Goal: Task Accomplishment & Management: Use online tool/utility

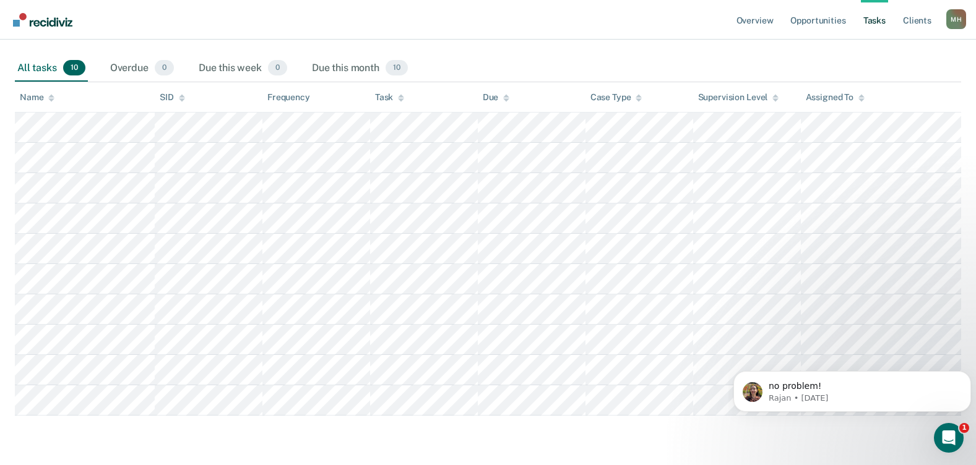
scroll to position [115, 0]
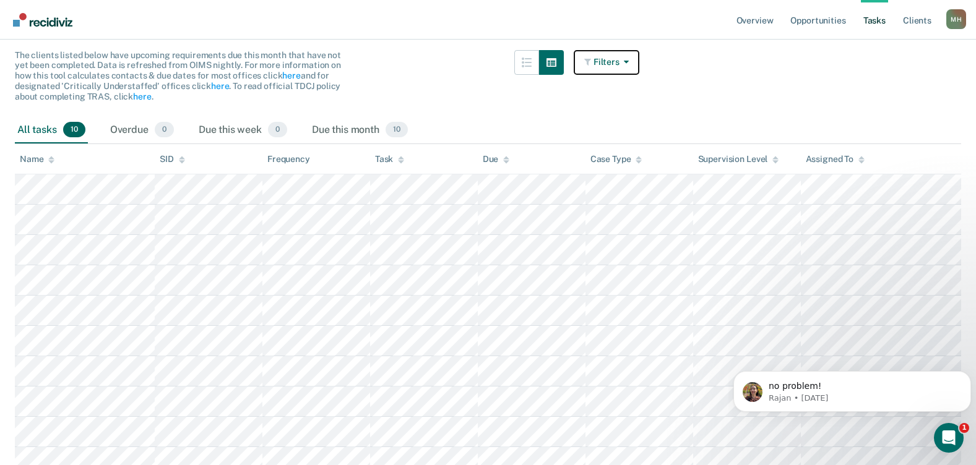
click at [621, 62] on button "Filters" at bounding box center [606, 62] width 66 height 25
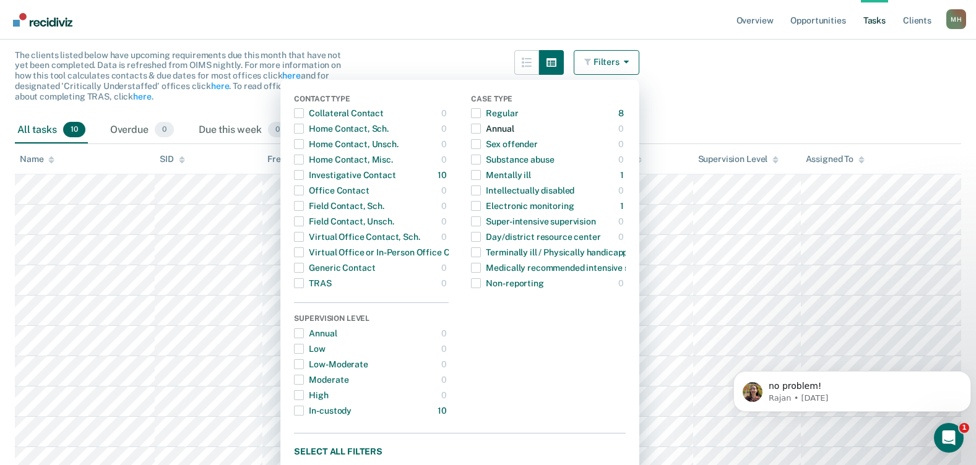
click at [481, 131] on span "button" at bounding box center [476, 129] width 10 height 10
click at [698, 51] on main "Clear officers Tasks The clients listed below have upcoming requirements due th…" at bounding box center [488, 237] width 976 height 573
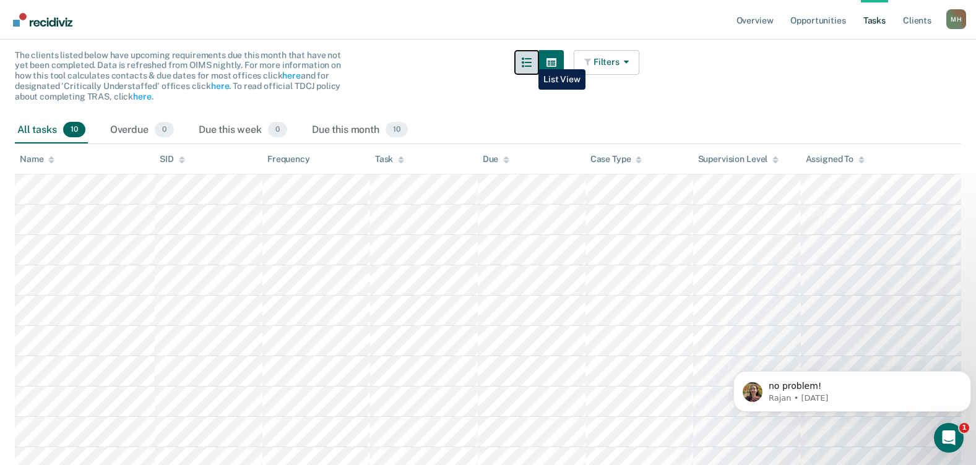
click at [529, 60] on icon "button" at bounding box center [527, 63] width 10 height 10
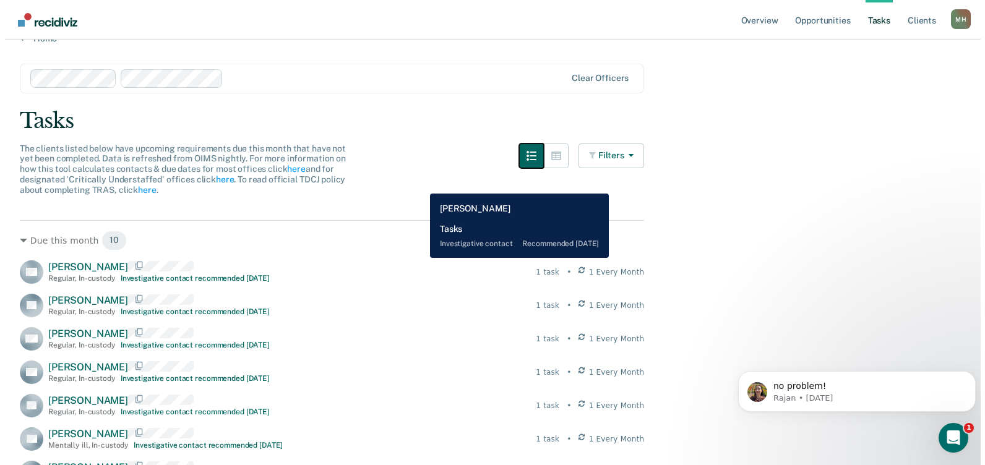
scroll to position [0, 0]
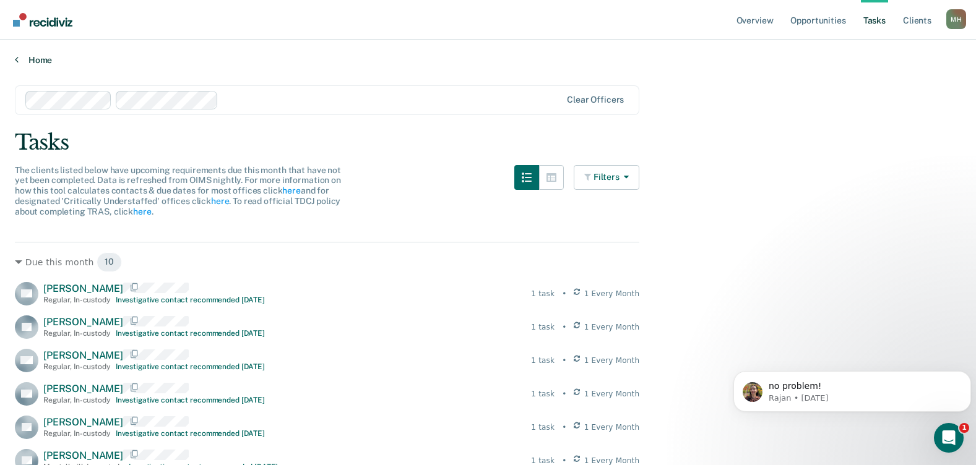
click at [20, 59] on link "Home" at bounding box center [488, 59] width 946 height 11
